Goal: Task Accomplishment & Management: Use online tool/utility

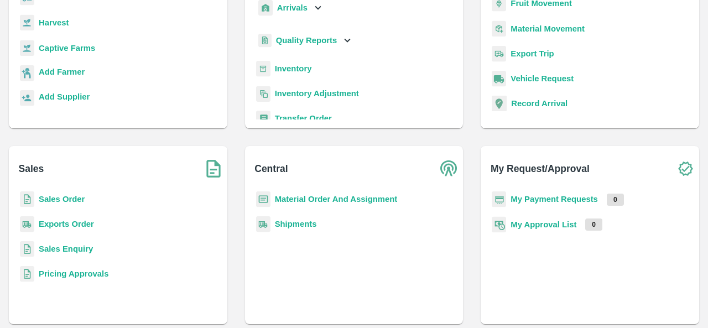
scroll to position [123, 0]
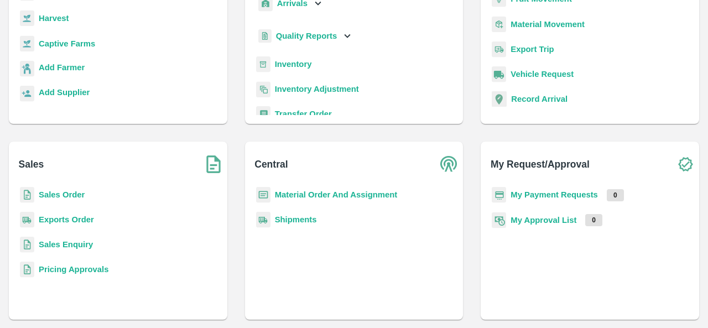
click at [81, 243] on b "Sales Enquiry" at bounding box center [66, 244] width 54 height 9
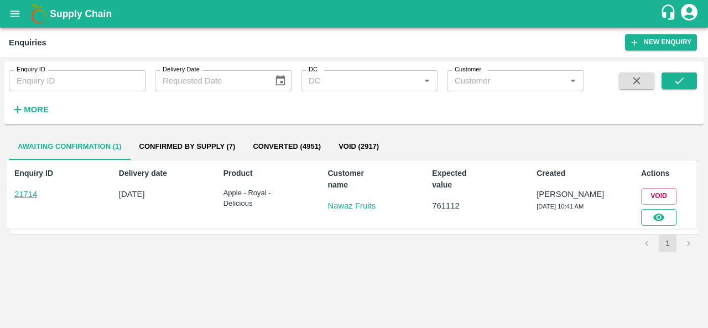
click at [654, 221] on icon "button" at bounding box center [658, 217] width 12 height 12
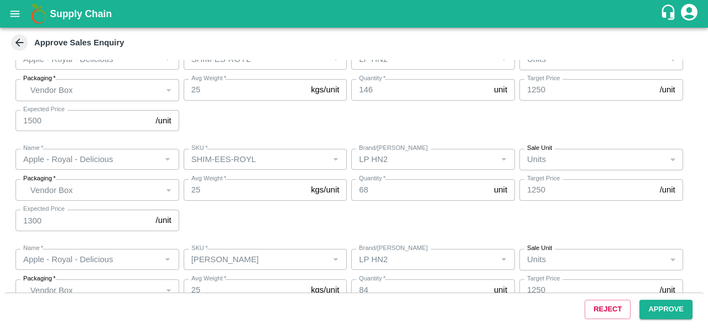
scroll to position [501, 0]
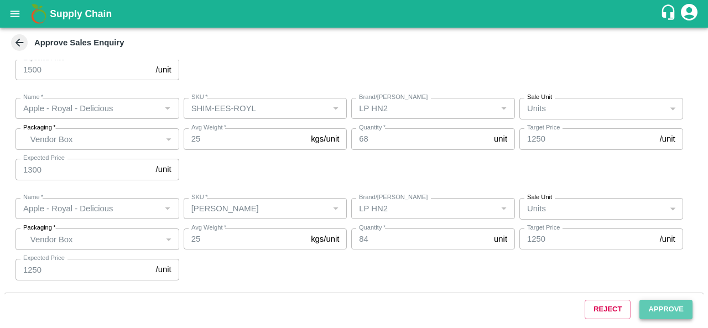
click at [648, 300] on button "Approve" at bounding box center [665, 309] width 53 height 19
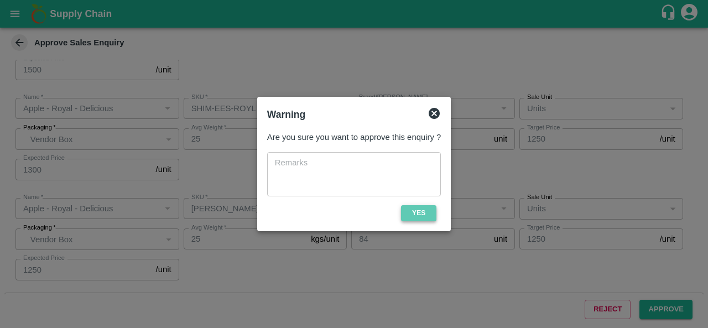
click at [425, 213] on button "Yes" at bounding box center [418, 213] width 35 height 16
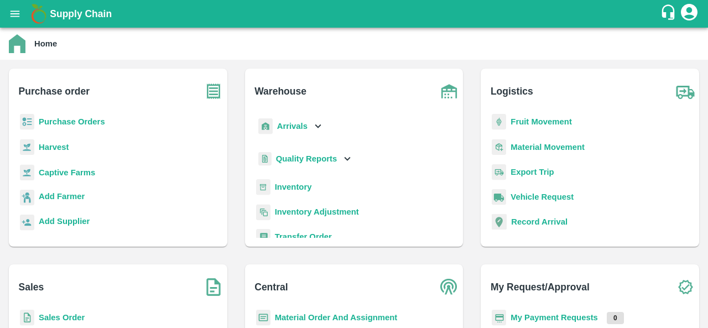
click at [71, 124] on b "Purchase Orders" at bounding box center [72, 121] width 66 height 9
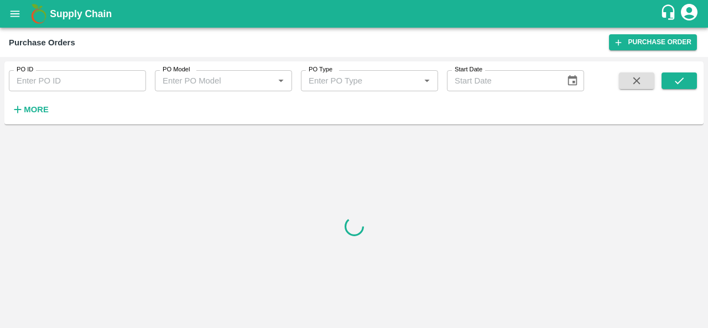
click at [35, 108] on strong "More" at bounding box center [36, 109] width 25 height 9
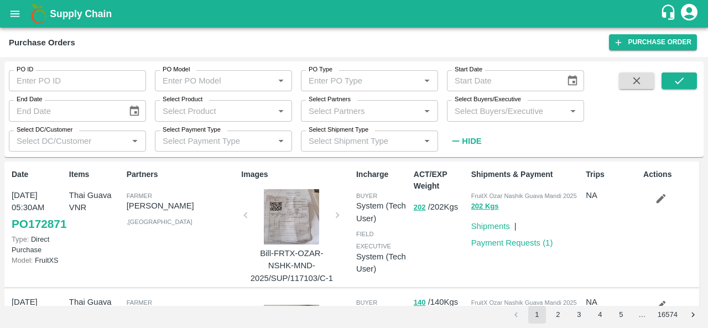
click at [166, 255] on div "Partners [PERSON_NAME] [PERSON_NAME] , [GEOGRAPHIC_DATA]" at bounding box center [179, 224] width 115 height 120
click at [504, 108] on input "Select Buyers/Executive" at bounding box center [506, 110] width 112 height 14
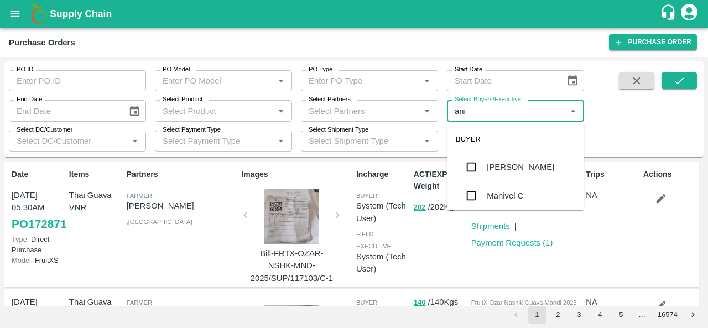
type input "anil"
click at [488, 163] on div "[PERSON_NAME]" at bounding box center [520, 167] width 67 height 12
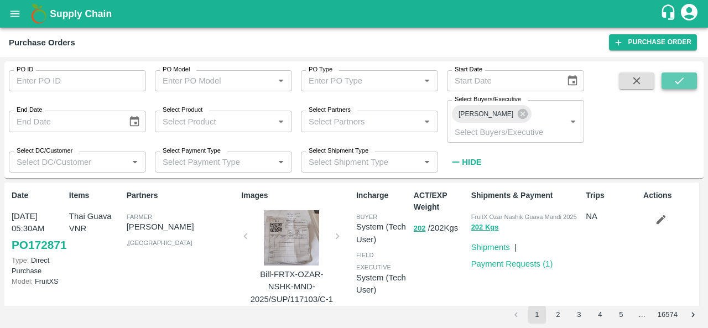
click at [677, 77] on icon "submit" at bounding box center [679, 81] width 12 height 12
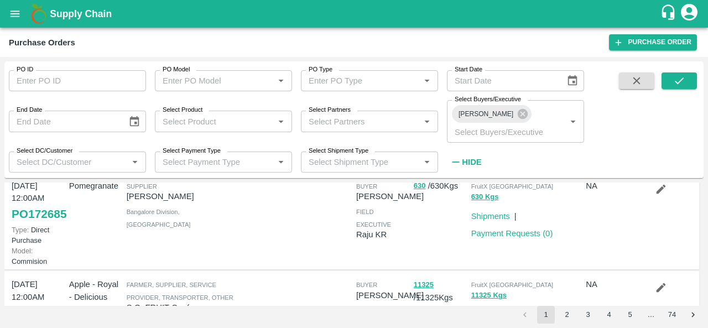
scroll to position [122, 0]
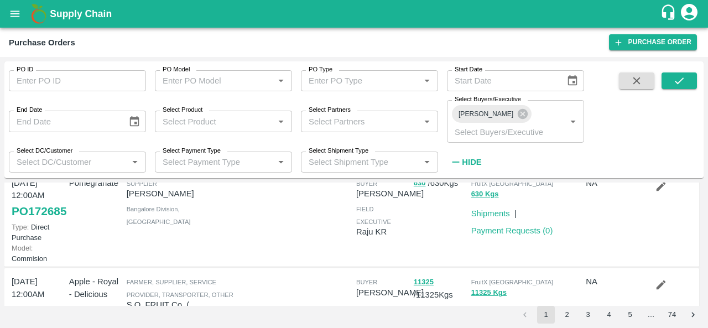
click at [35, 221] on link "PO 172685" at bounding box center [39, 211] width 55 height 20
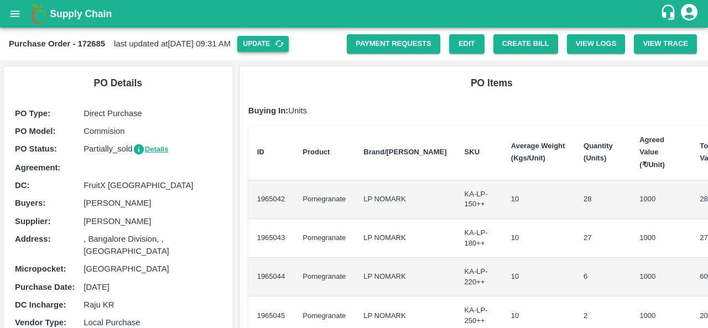
click at [289, 48] on button "Update" at bounding box center [262, 44] width 51 height 16
click at [510, 43] on button "Create Bill" at bounding box center [525, 43] width 65 height 19
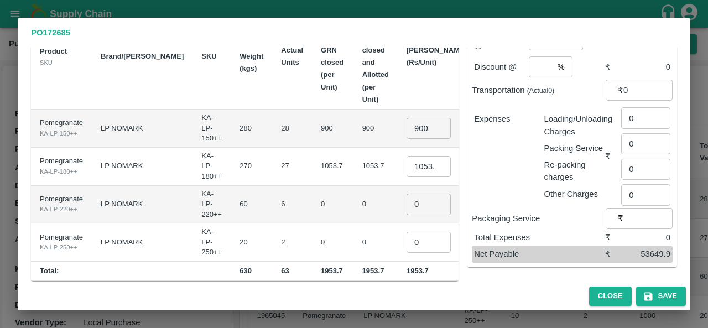
scroll to position [91, 0]
click at [406, 155] on input "1053.7" at bounding box center [428, 165] width 44 height 21
click at [406, 193] on input "0" at bounding box center [428, 203] width 44 height 21
type input "1100"
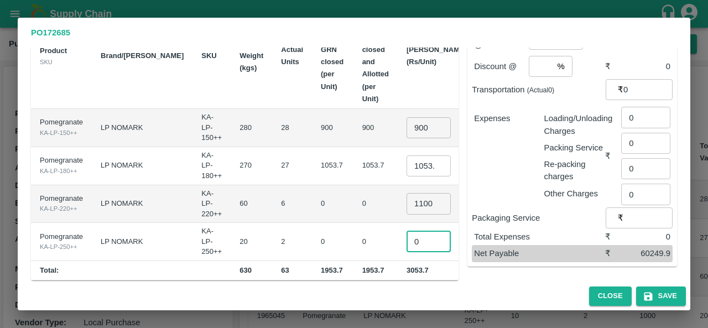
click at [406, 231] on input "0" at bounding box center [428, 241] width 44 height 21
type input "1200"
click at [353, 223] on td "0" at bounding box center [375, 242] width 44 height 38
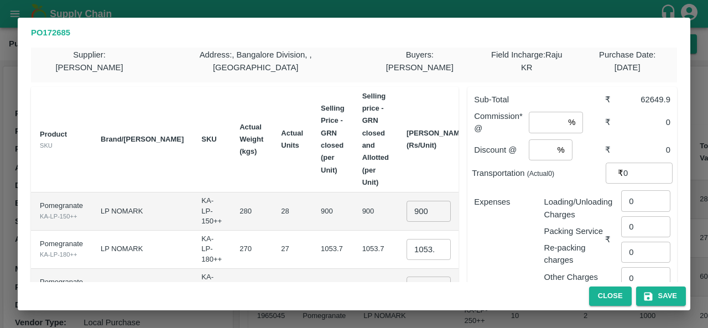
scroll to position [7, 0]
click at [545, 112] on input "number" at bounding box center [546, 122] width 35 height 21
type input "5"
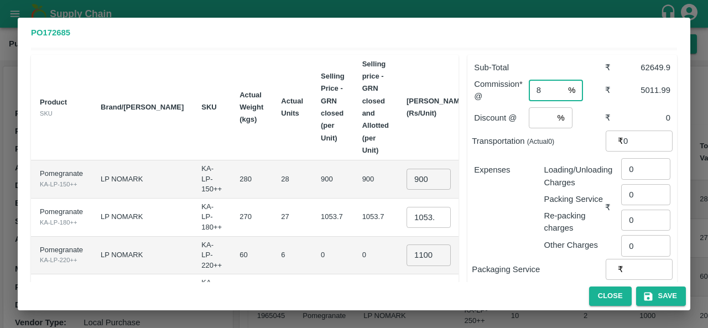
scroll to position [42, 0]
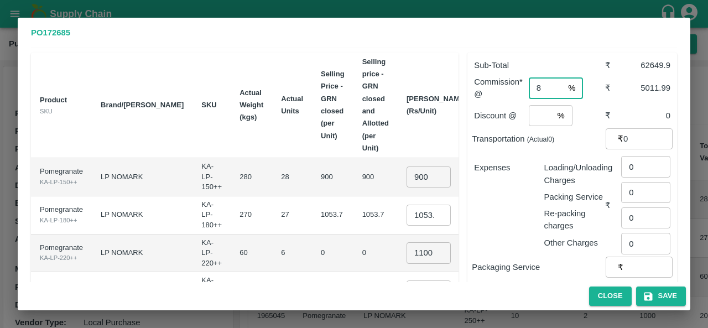
type input "8"
click at [542, 105] on input "number" at bounding box center [541, 115] width 24 height 21
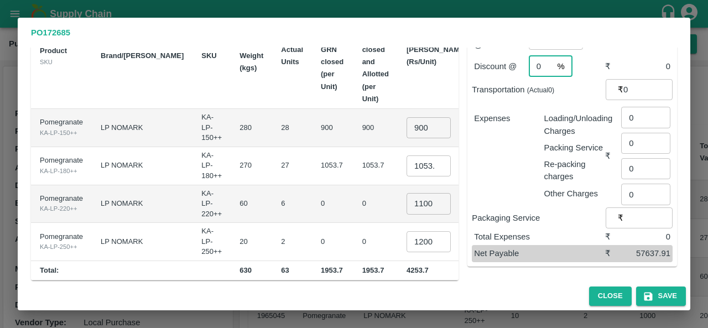
scroll to position [91, 0]
type input "0"
click at [631, 108] on input "0" at bounding box center [645, 117] width 49 height 21
type input "315"
click at [539, 269] on div "Sub-Total ₹ 62649.9 Commission* @ 8 % ​ ₹ 5011.99 Discount @ 0 % ​ ₹ 0 Transpor…" at bounding box center [567, 138] width 218 height 286
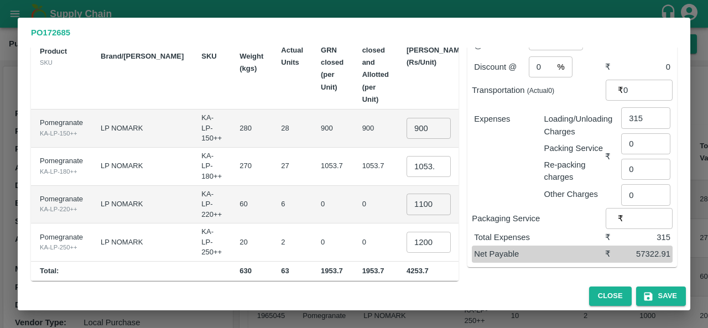
scroll to position [91, 0]
click at [661, 295] on button "Save" at bounding box center [661, 295] width 50 height 19
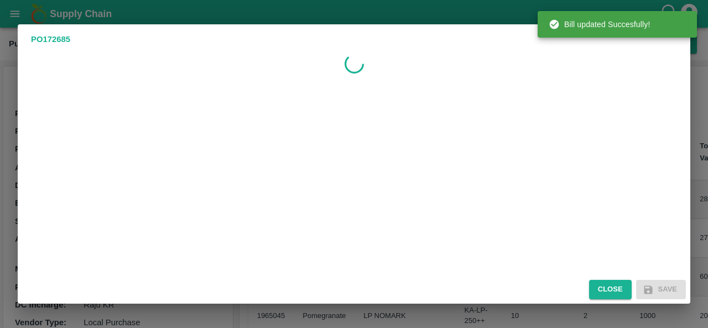
scroll to position [0, 0]
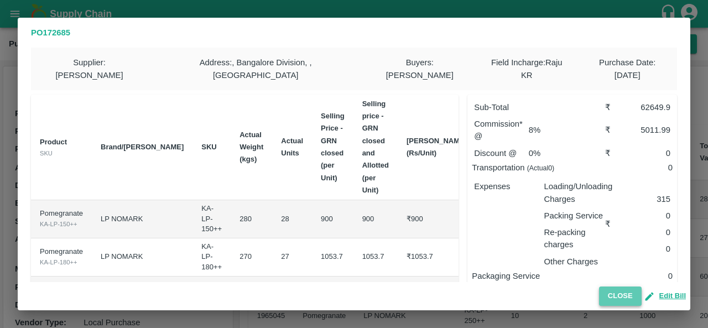
click at [604, 294] on button "Close" at bounding box center [620, 295] width 43 height 19
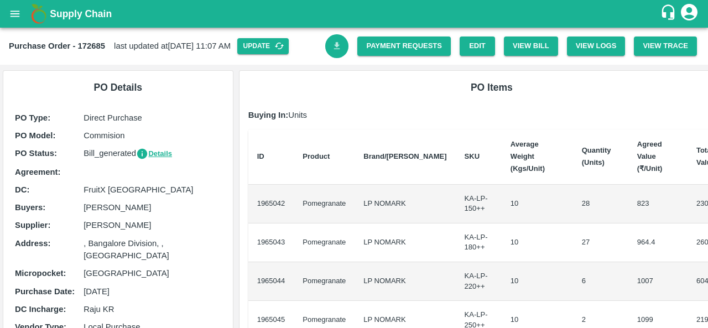
click at [337, 41] on icon "Download Bill" at bounding box center [337, 46] width 11 height 11
